Goal: Information Seeking & Learning: Compare options

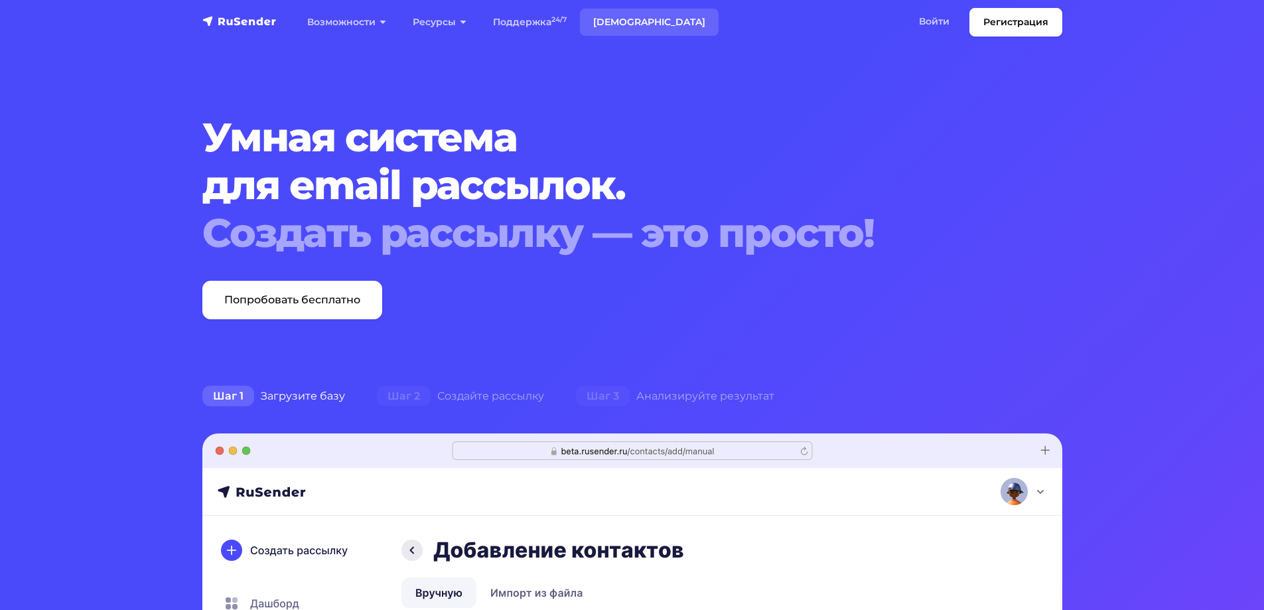
click at [619, 21] on link "[DEMOGRAPHIC_DATA]" at bounding box center [649, 22] width 139 height 27
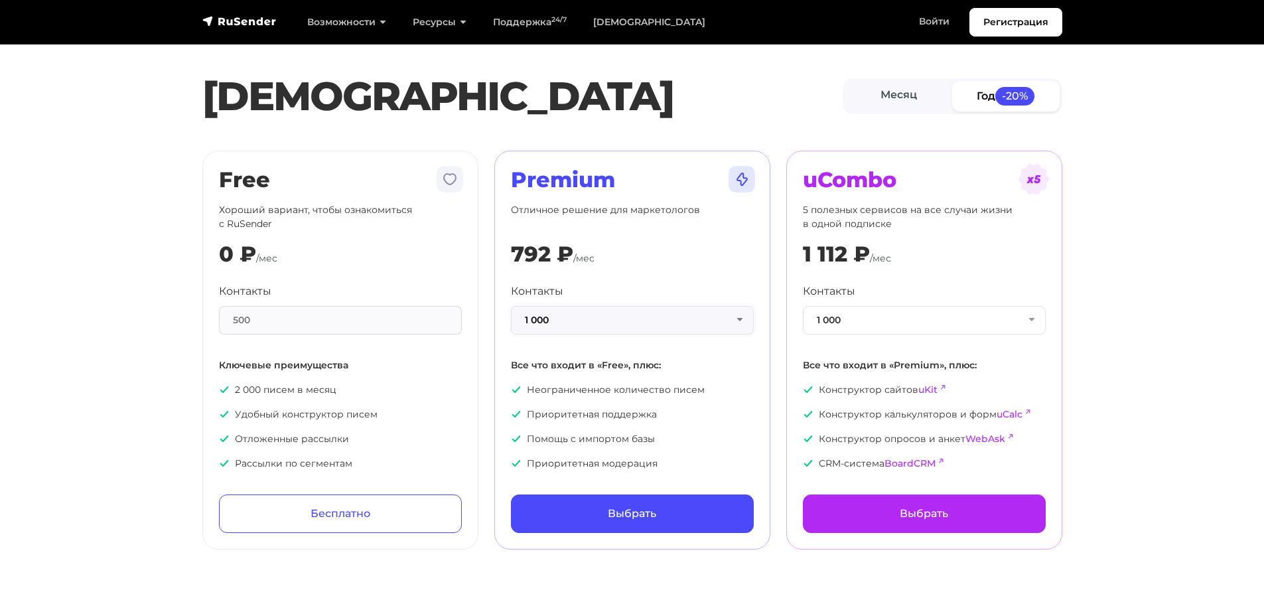
click at [668, 327] on button "1 000" at bounding box center [632, 320] width 243 height 29
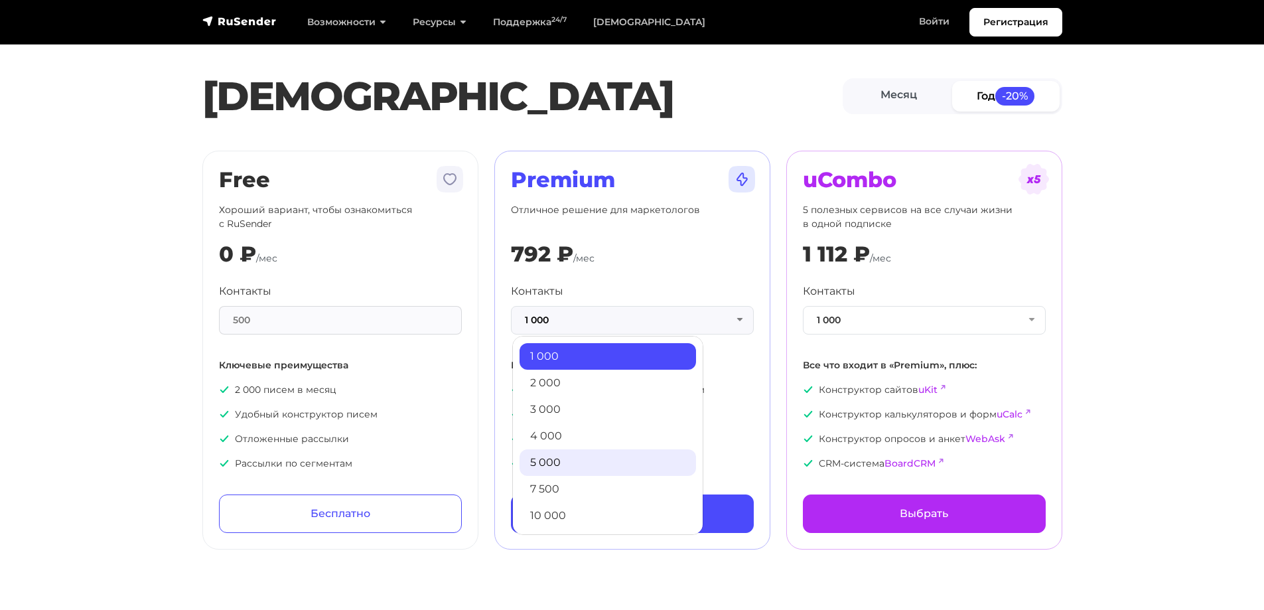
click at [586, 461] on link "5 000" at bounding box center [608, 462] width 177 height 27
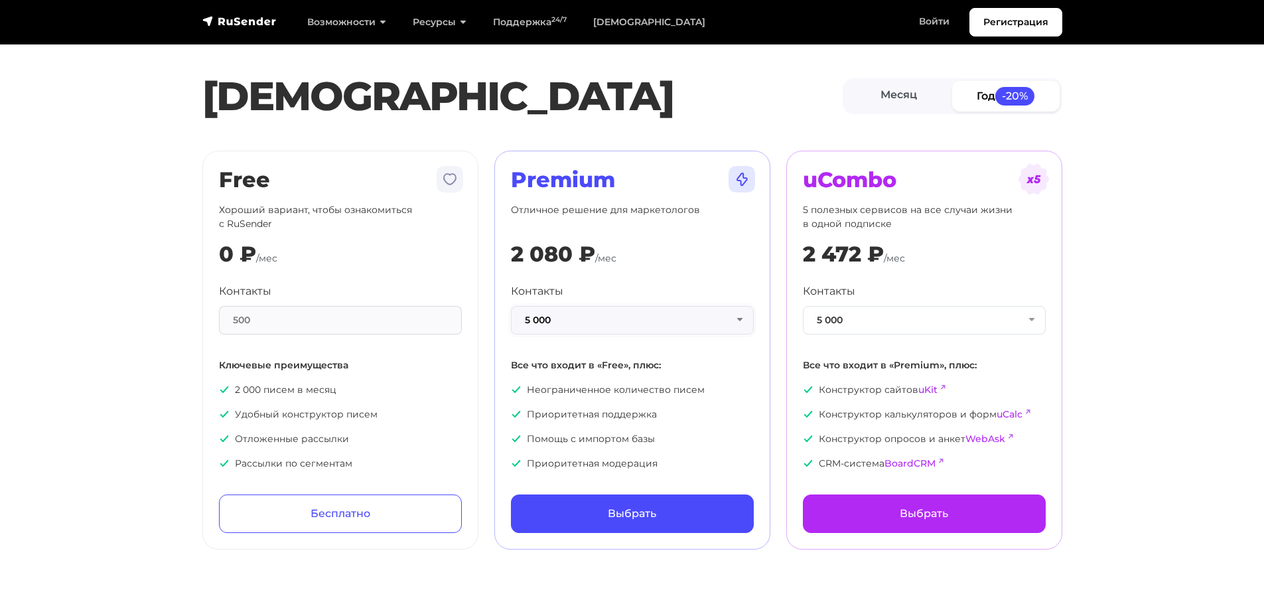
click at [629, 327] on button "5 000" at bounding box center [632, 320] width 243 height 29
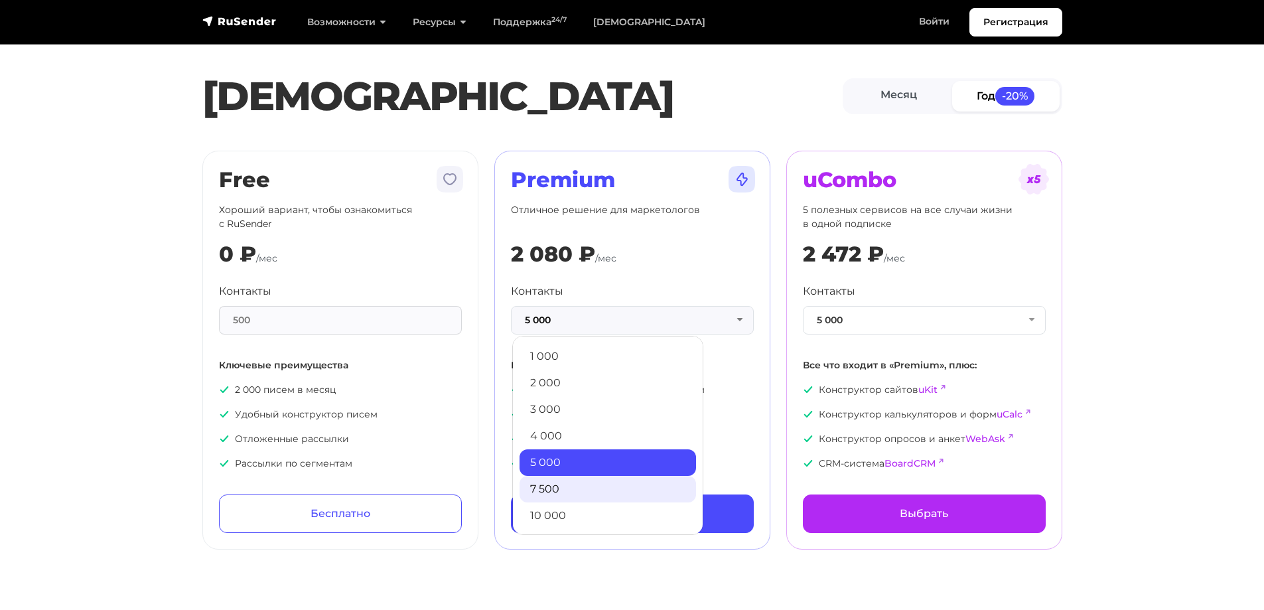
click at [577, 486] on link "7 500" at bounding box center [608, 489] width 177 height 27
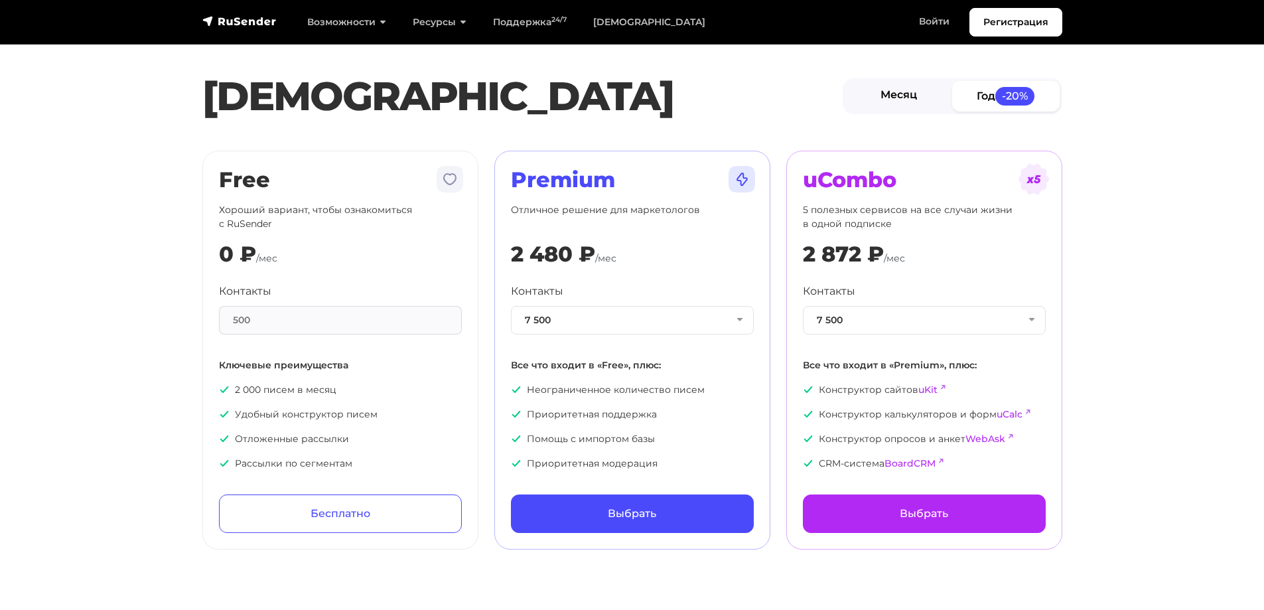
click at [899, 95] on link "Месяц" at bounding box center [900, 96] width 108 height 30
